Goal: Task Accomplishment & Management: Manage account settings

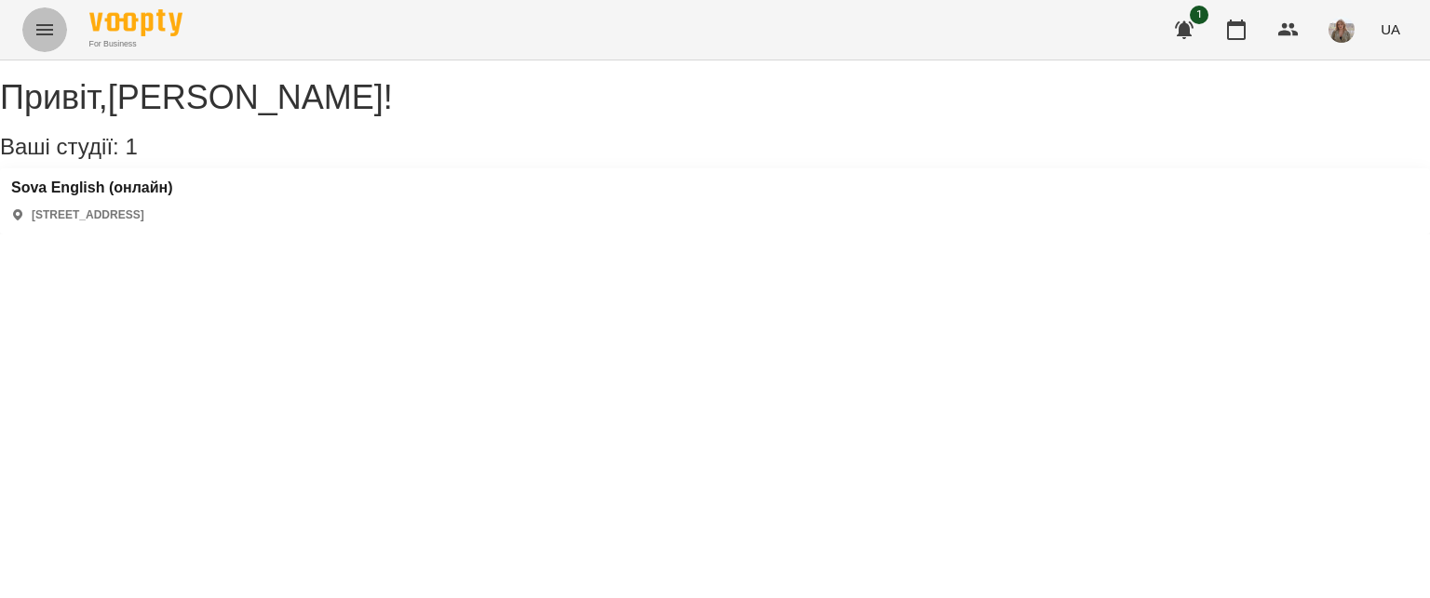
click at [30, 40] on button "Menu" at bounding box center [44, 29] width 45 height 45
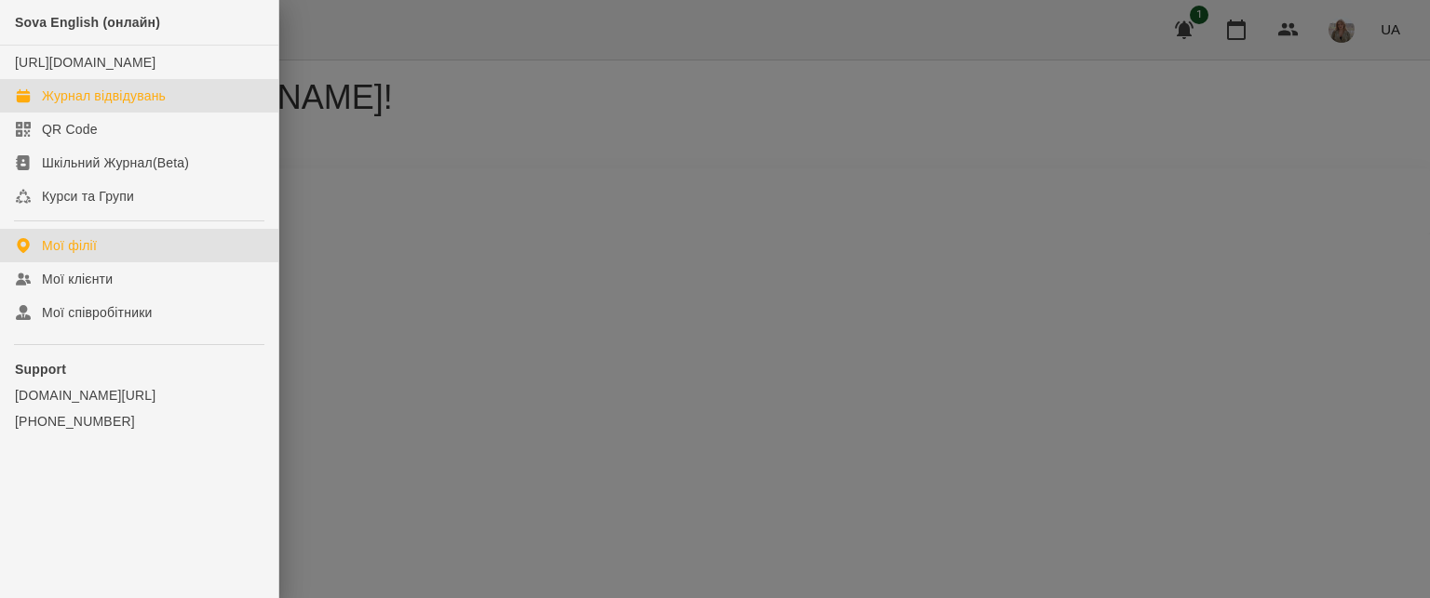
click at [87, 105] on div "Журнал відвідувань" at bounding box center [104, 96] width 124 height 19
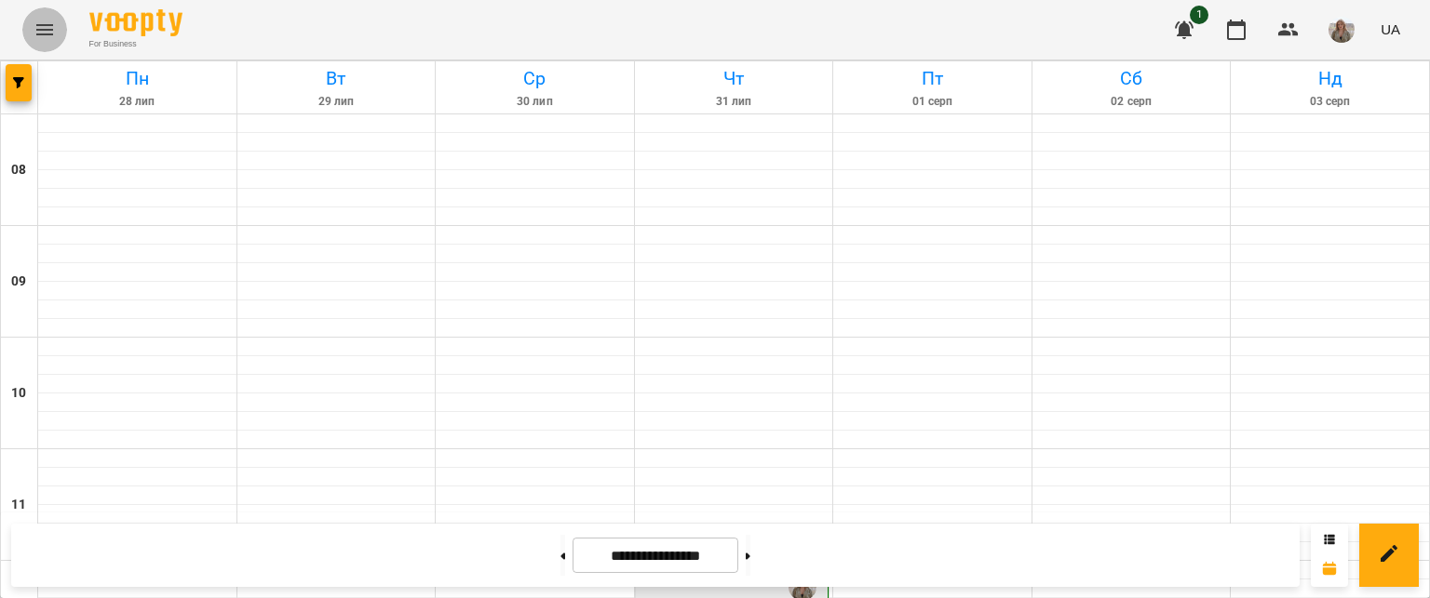
click at [50, 29] on icon "Menu" at bounding box center [45, 30] width 22 height 22
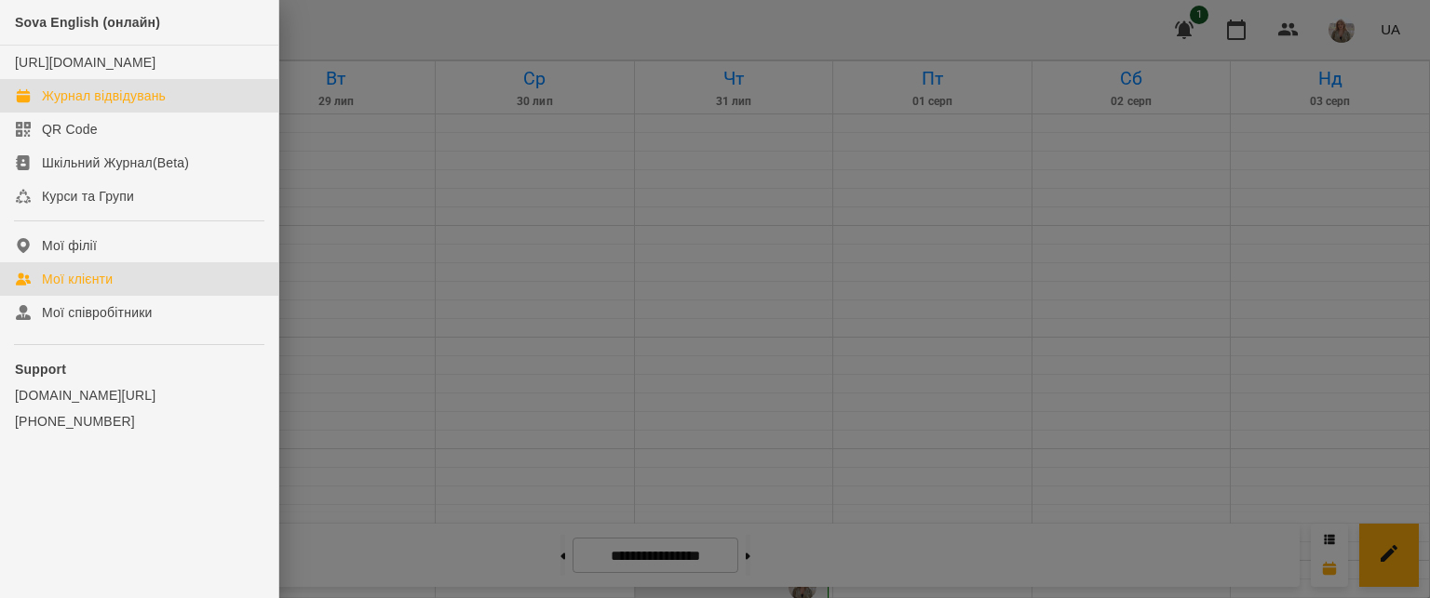
click at [87, 296] on link "Мої клієнти" at bounding box center [139, 279] width 278 height 34
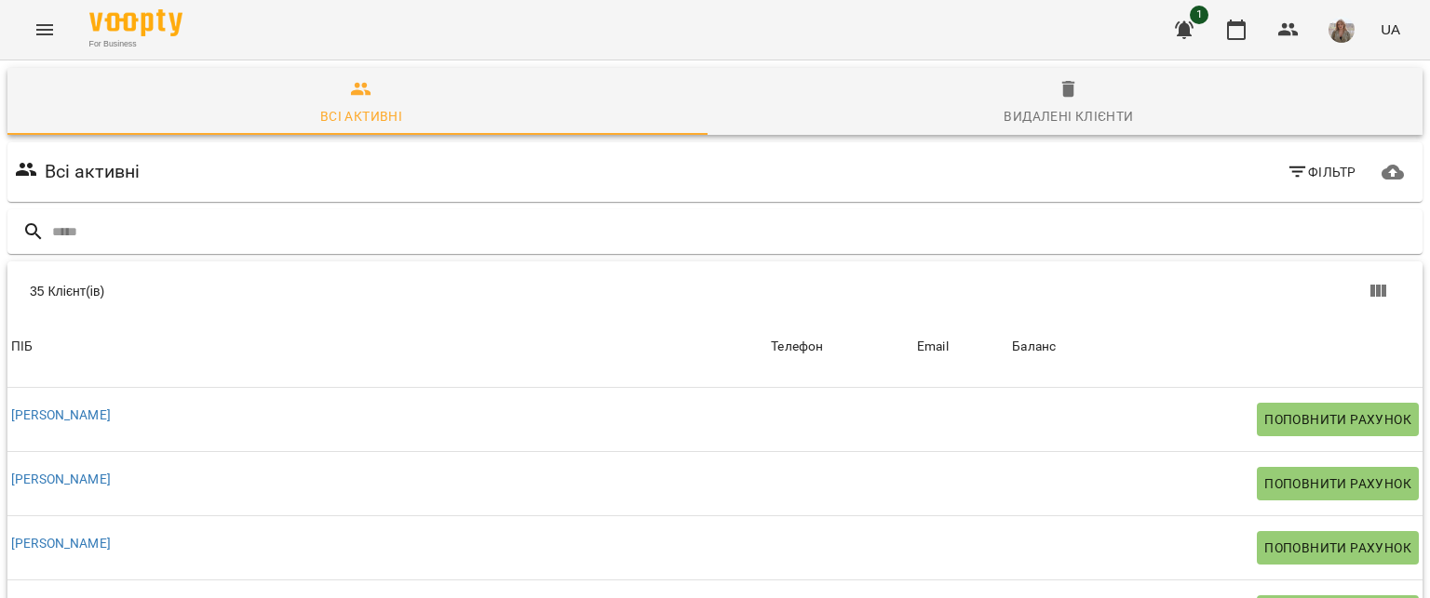
scroll to position [1415, 0]
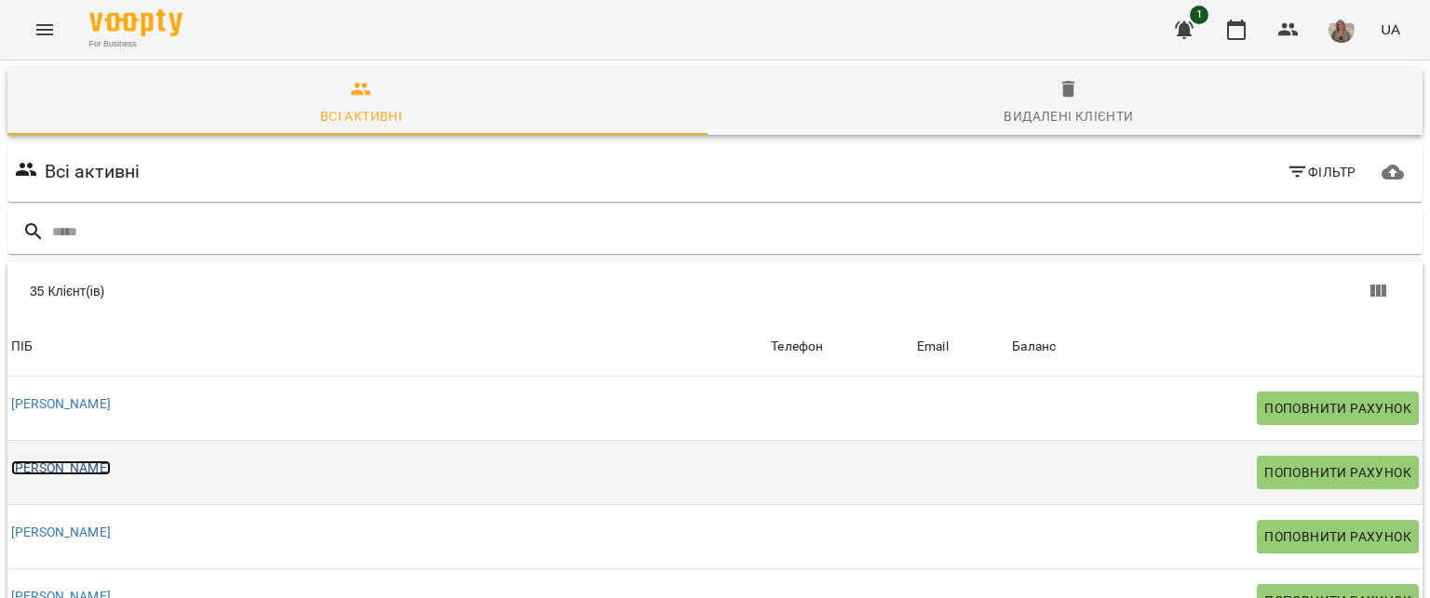
click at [98, 465] on link "[PERSON_NAME]" at bounding box center [61, 468] width 100 height 15
